Goal: Entertainment & Leisure: Browse casually

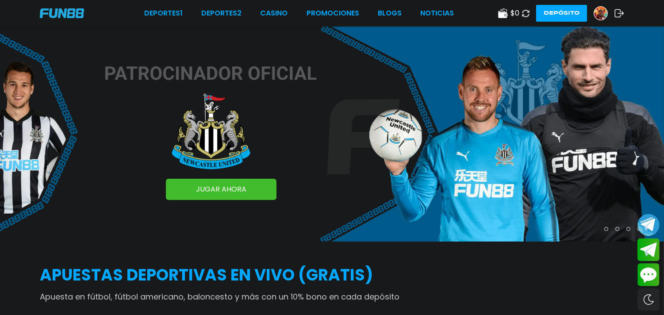
click at [603, 12] on img at bounding box center [600, 13] width 13 height 13
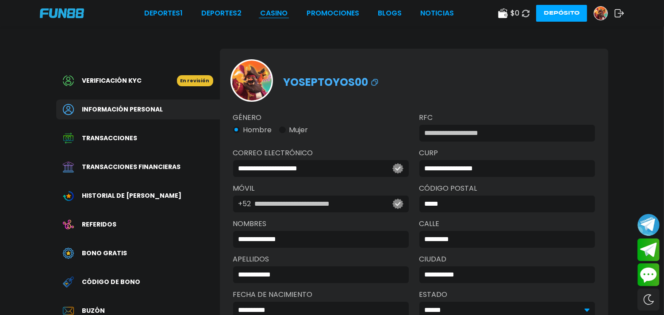
click at [278, 15] on link "CASINO" at bounding box center [273, 13] width 27 height 11
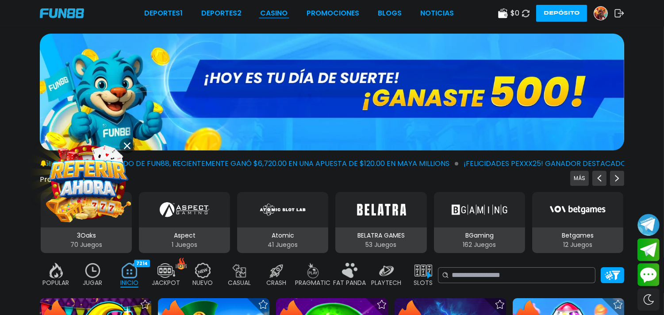
click at [280, 12] on link "CASINO" at bounding box center [273, 13] width 27 height 11
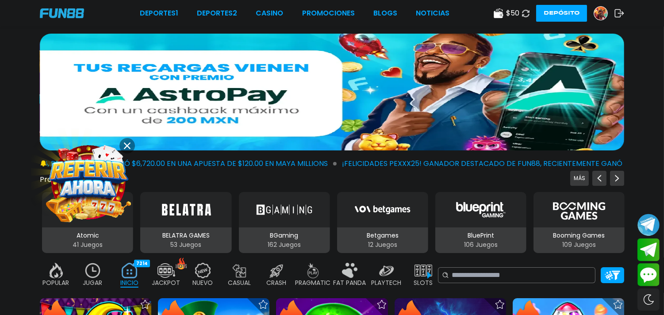
click at [130, 146] on icon at bounding box center [127, 145] width 7 height 7
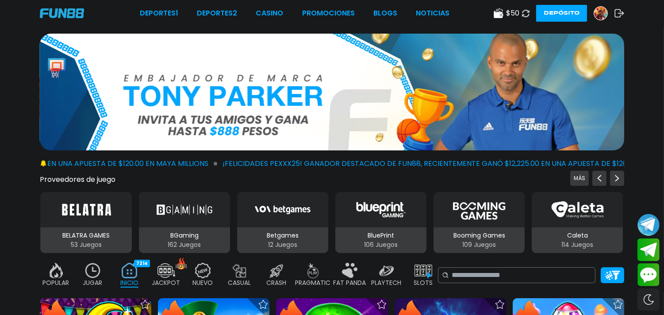
drag, startPoint x: 662, startPoint y: 28, endPoint x: 664, endPoint y: 60, distance: 31.9
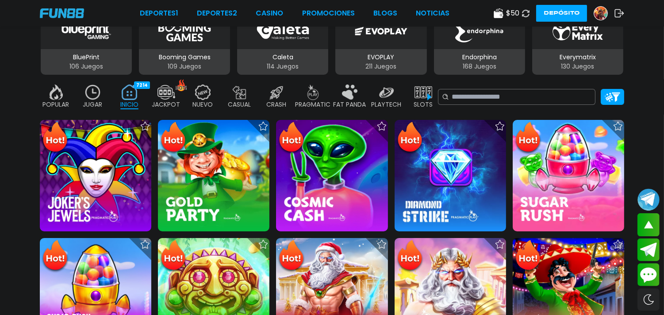
scroll to position [205, 0]
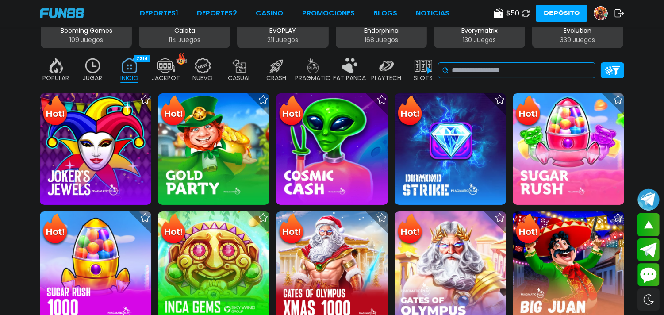
click at [487, 67] on input at bounding box center [521, 70] width 140 height 11
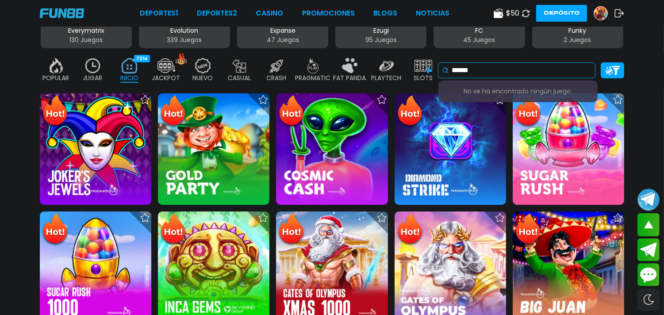
click at [525, 73] on input "******" at bounding box center [521, 70] width 140 height 11
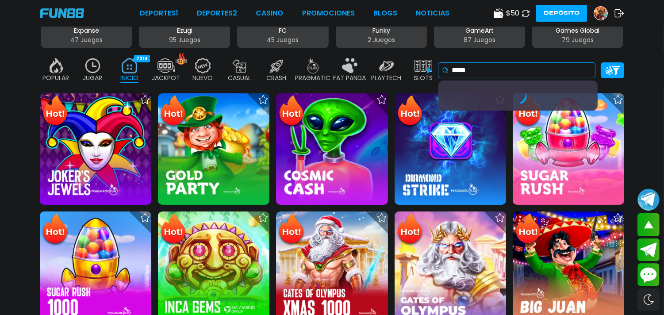
click at [492, 70] on input "*****" at bounding box center [521, 70] width 140 height 11
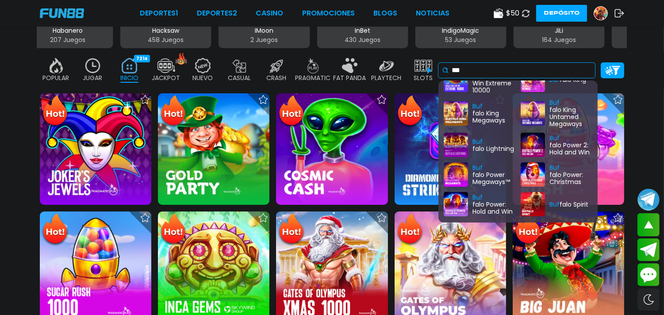
scroll to position [336, 0]
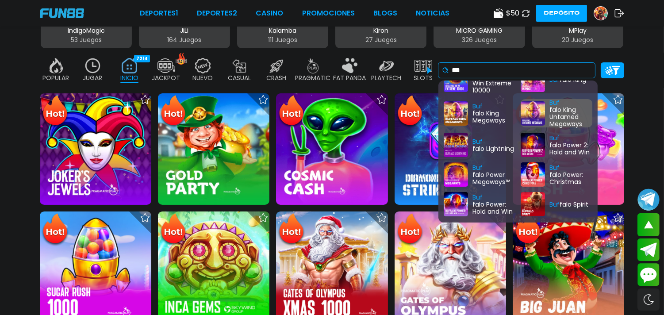
type input "***"
click at [532, 102] on div "Buf falo King Untamed Megaways" at bounding box center [556, 113] width 72 height 28
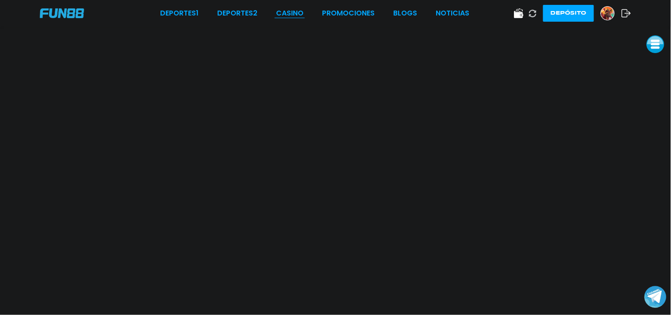
click at [295, 12] on link "CASINO" at bounding box center [289, 13] width 27 height 11
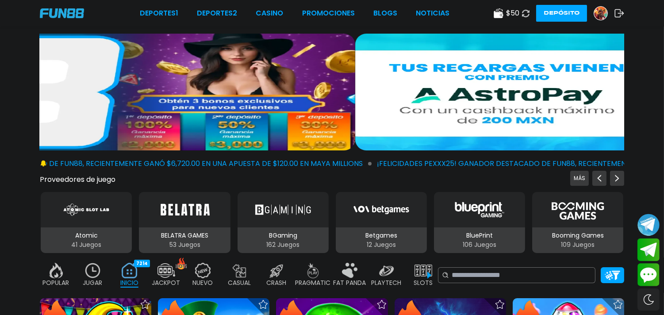
drag, startPoint x: 215, startPoint y: 104, endPoint x: 454, endPoint y: 122, distance: 239.4
click at [563, 95] on img at bounding box center [647, 92] width 584 height 117
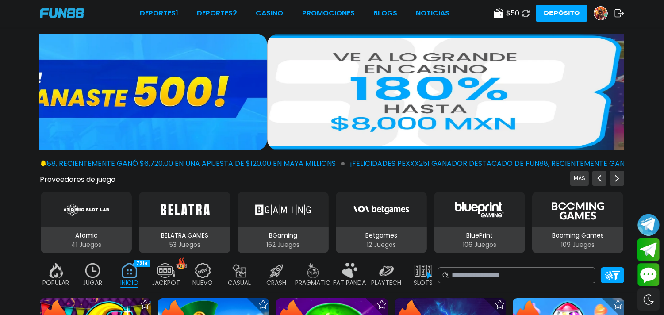
drag, startPoint x: 335, startPoint y: 124, endPoint x: 579, endPoint y: 122, distance: 244.5
click at [579, 122] on img at bounding box center [559, 92] width 584 height 117
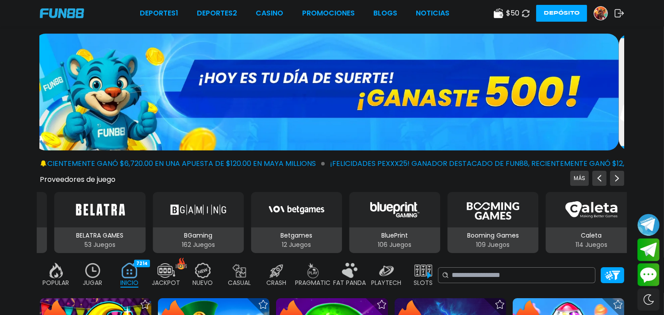
click at [308, 116] on img at bounding box center [326, 92] width 584 height 117
click at [310, 116] on img at bounding box center [326, 92] width 584 height 117
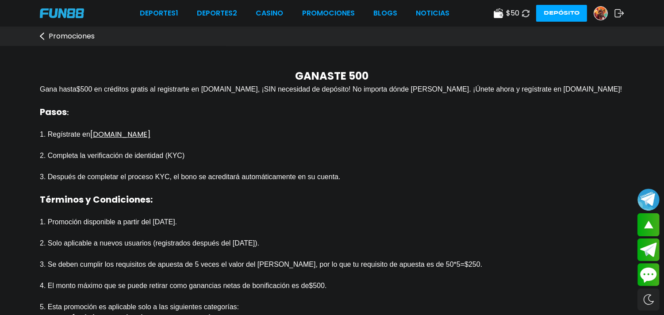
scroll to position [104, 0]
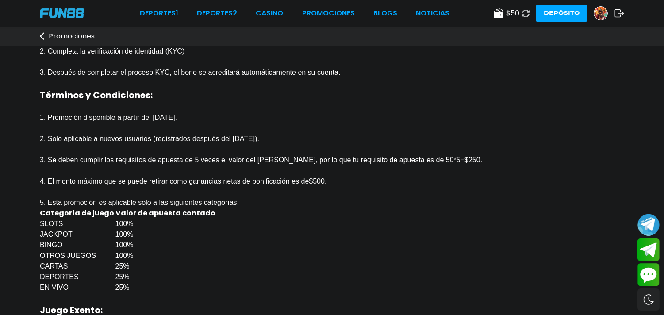
click at [272, 16] on link "CASINO" at bounding box center [269, 13] width 27 height 11
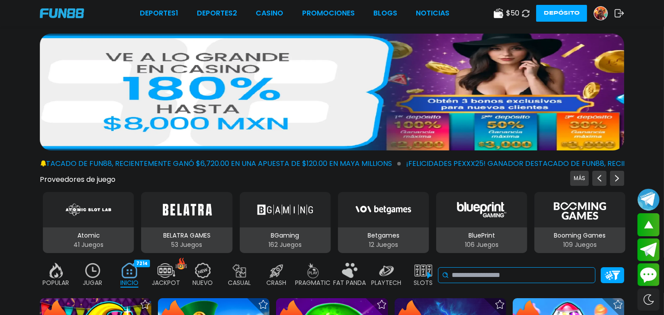
click at [503, 272] on input at bounding box center [521, 275] width 140 height 11
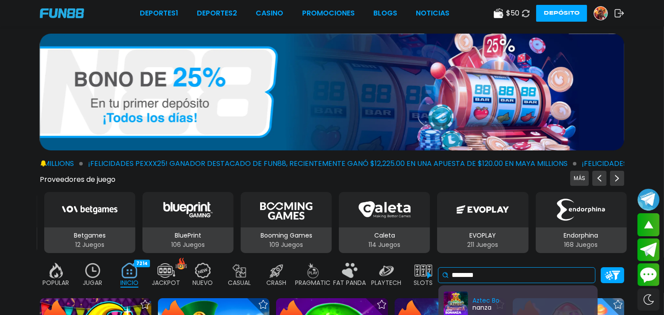
type input "********"
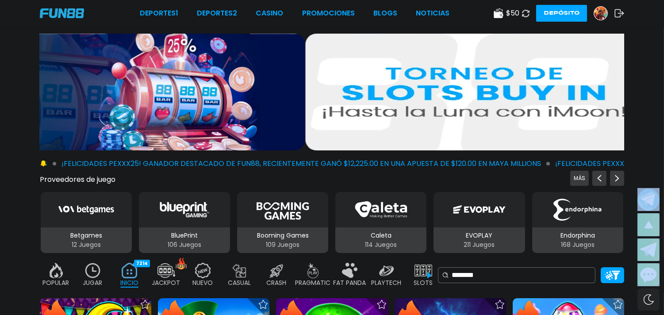
drag, startPoint x: 663, startPoint y: 26, endPoint x: 665, endPoint y: 62, distance: 36.7
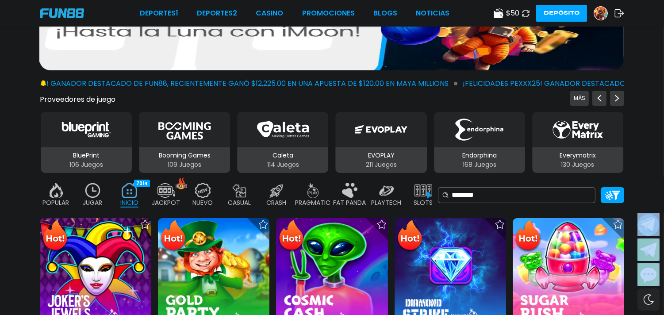
scroll to position [76, 0]
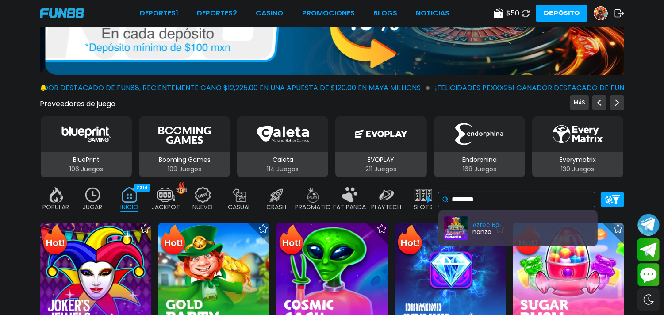
click at [493, 195] on input "********" at bounding box center [521, 199] width 140 height 11
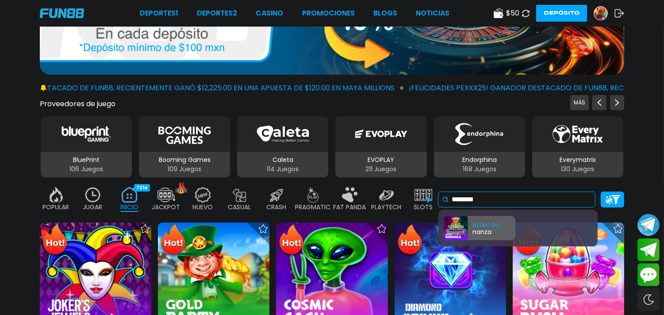
click at [467, 233] on div "Aztec Bo nanza" at bounding box center [479, 228] width 72 height 24
